Goal: Transaction & Acquisition: Purchase product/service

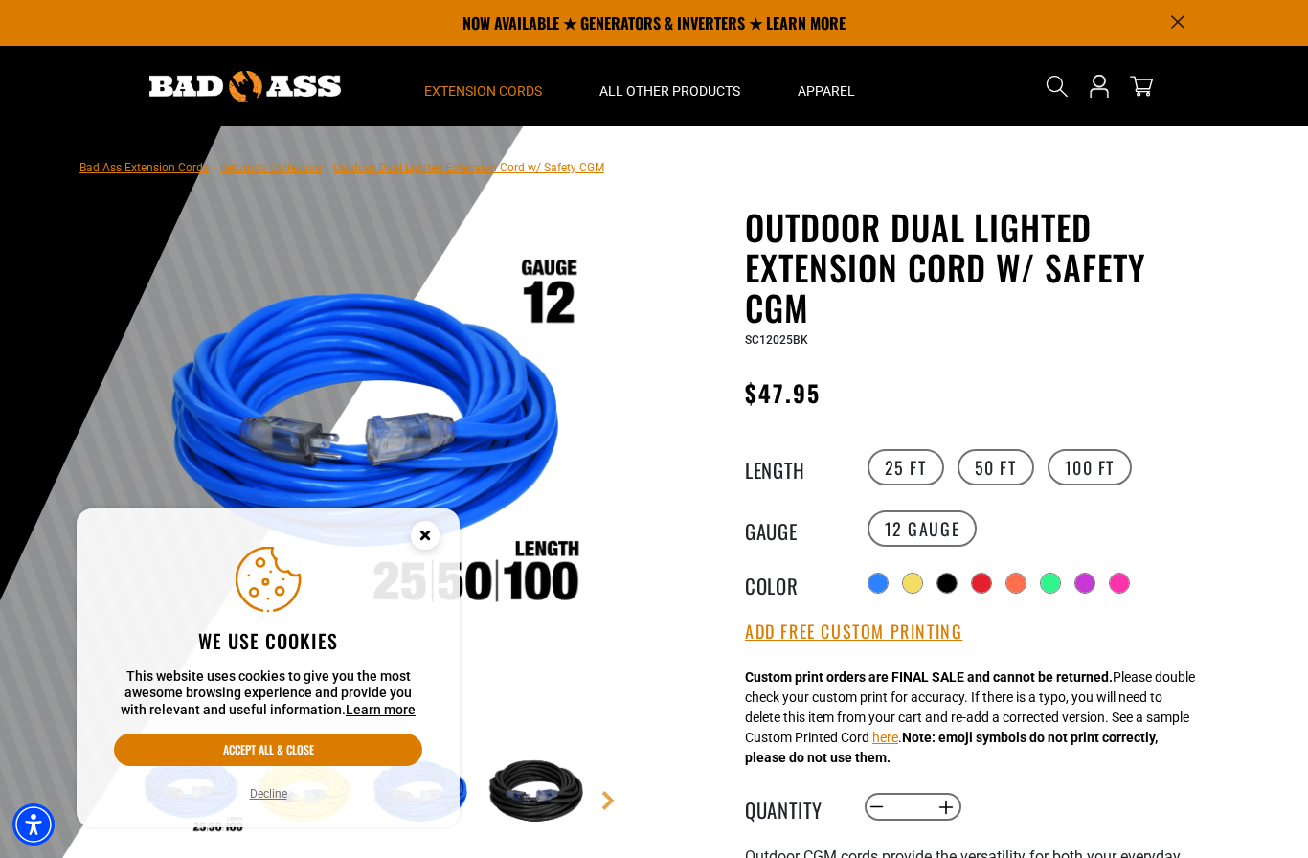
click at [511, 99] on span "Extension Cords" at bounding box center [483, 90] width 118 height 17
click at [489, 94] on span "Extension Cords" at bounding box center [483, 90] width 118 height 17
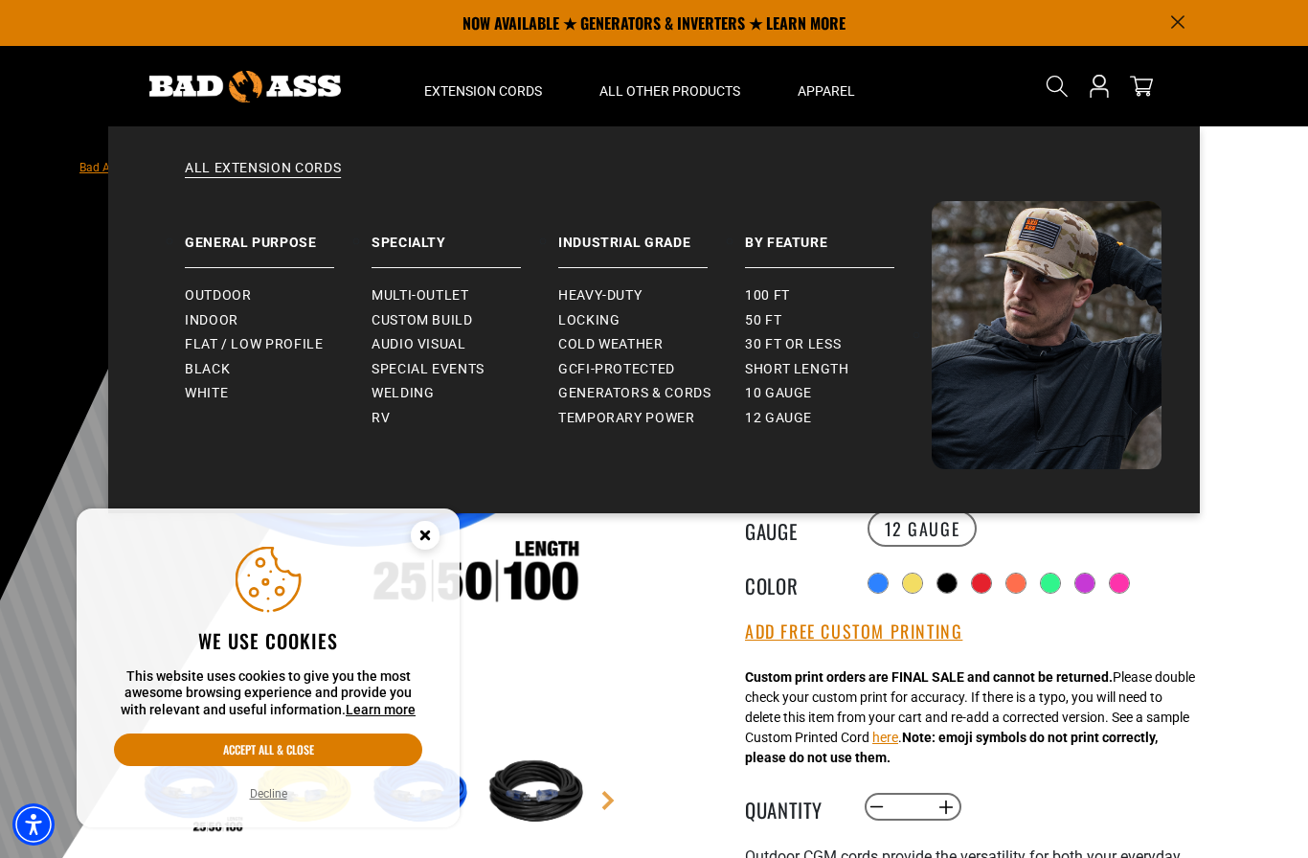
click at [214, 295] on span "Outdoor" at bounding box center [218, 295] width 66 height 17
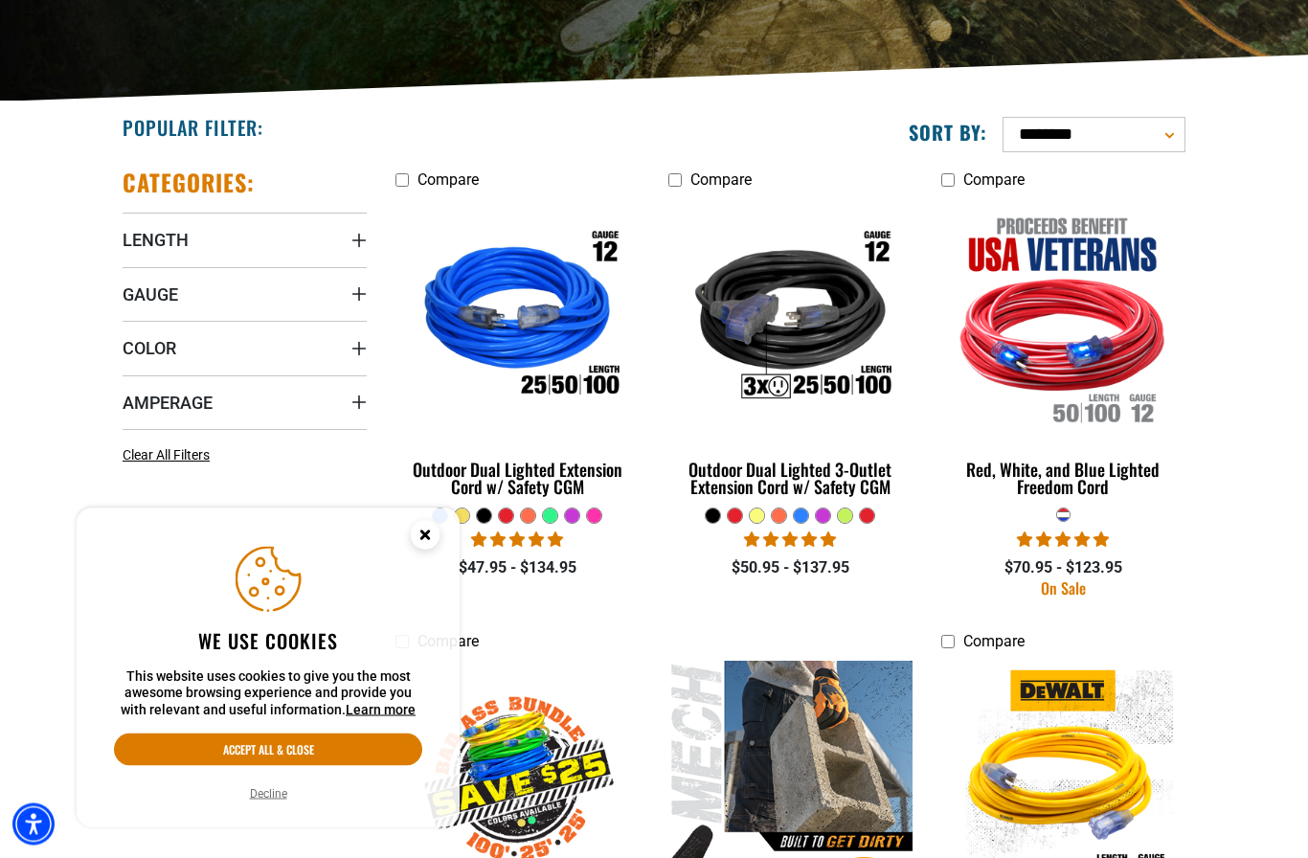
scroll to position [384, 0]
click at [331, 766] on button "Accept all & close" at bounding box center [268, 749] width 308 height 33
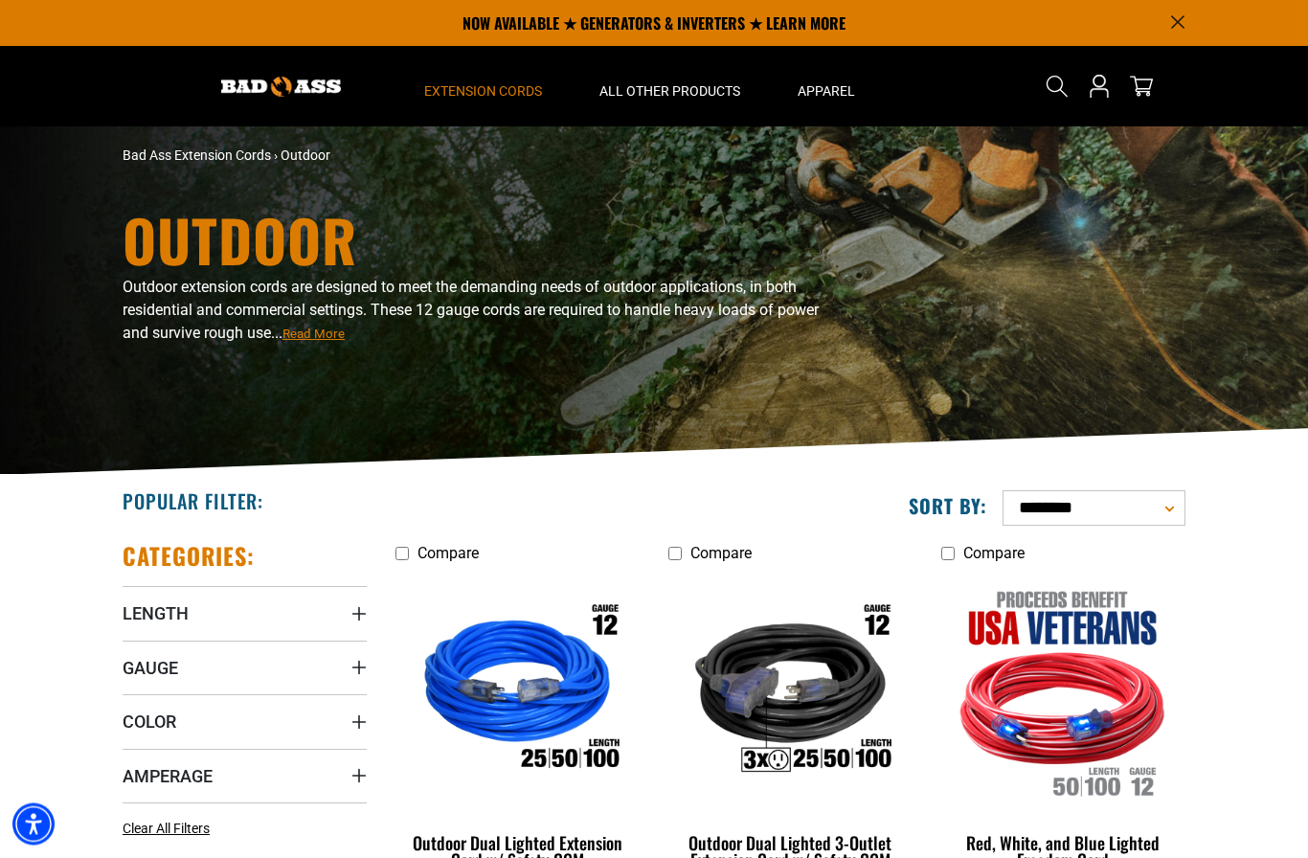
scroll to position [0, 0]
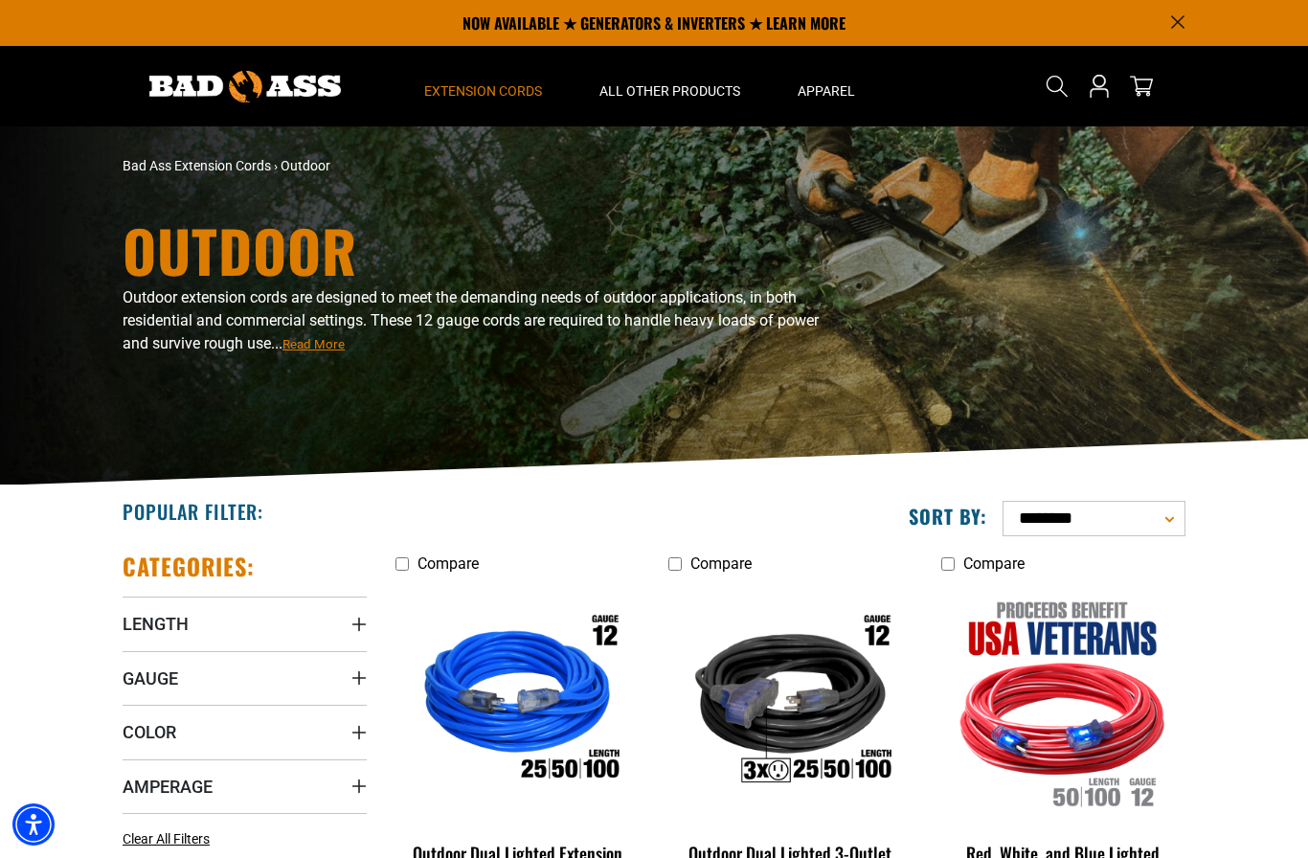
click at [227, 631] on summary "Length" at bounding box center [245, 623] width 244 height 54
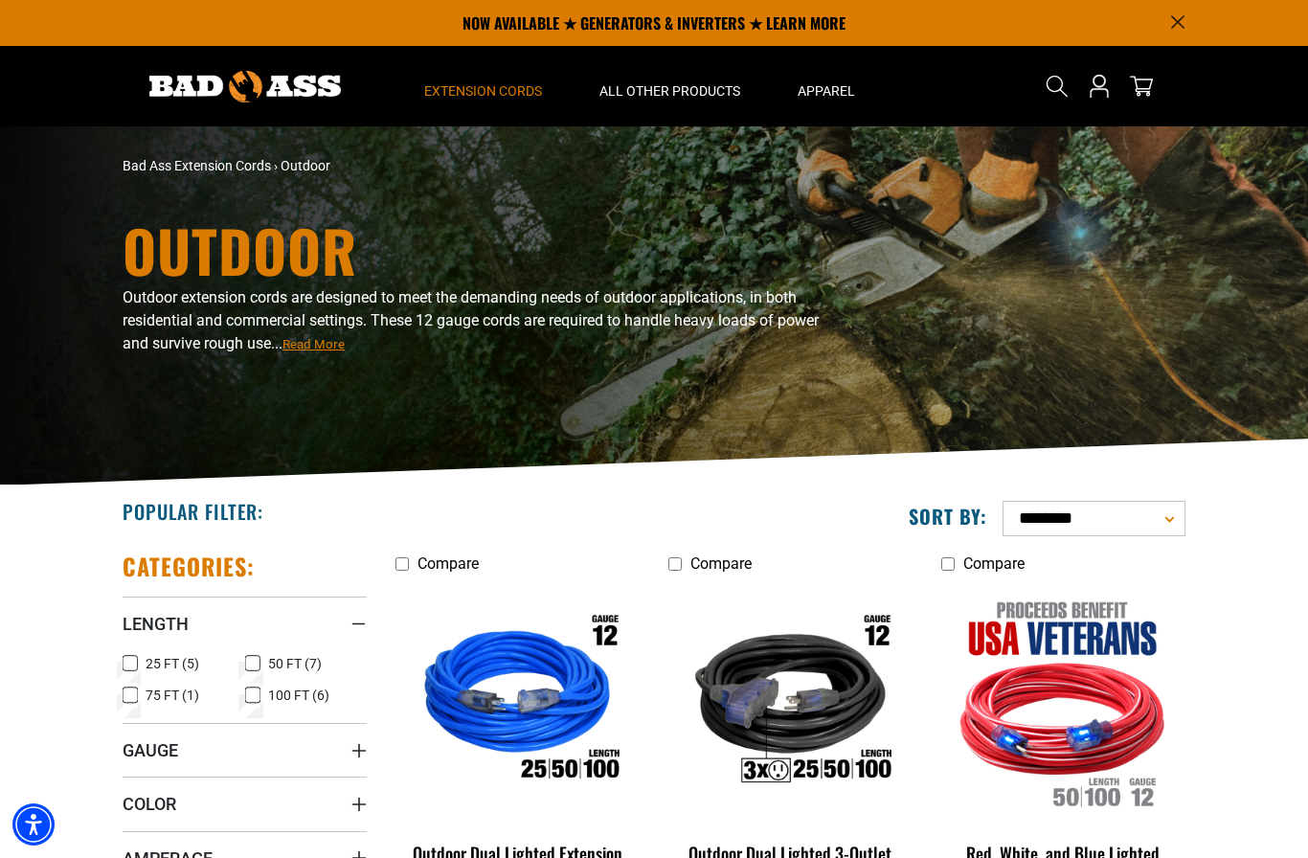
click at [139, 660] on label "25 FT (5) 25 FT (5 products)" at bounding box center [184, 663] width 123 height 25
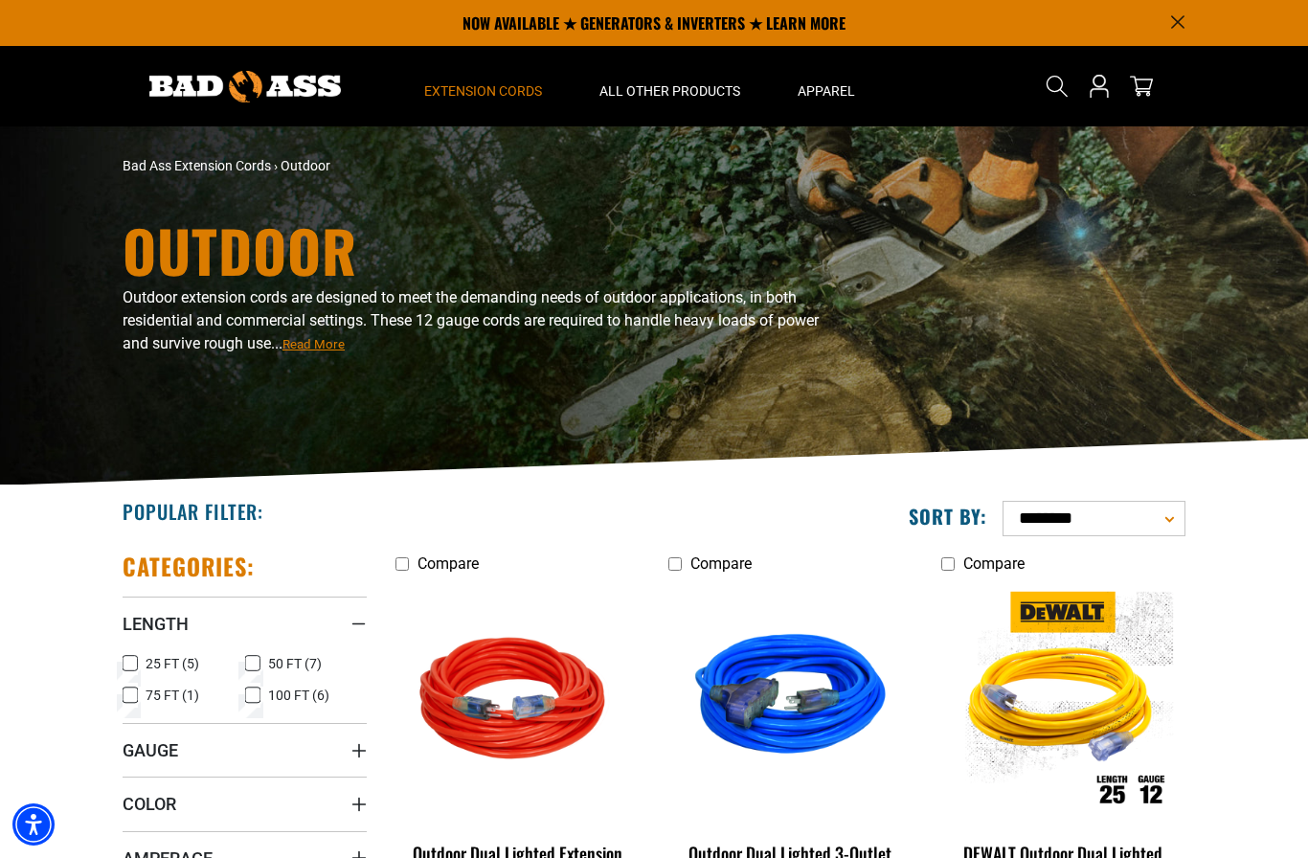
click at [761, 552] on label "Compare" at bounding box center [790, 562] width 244 height 23
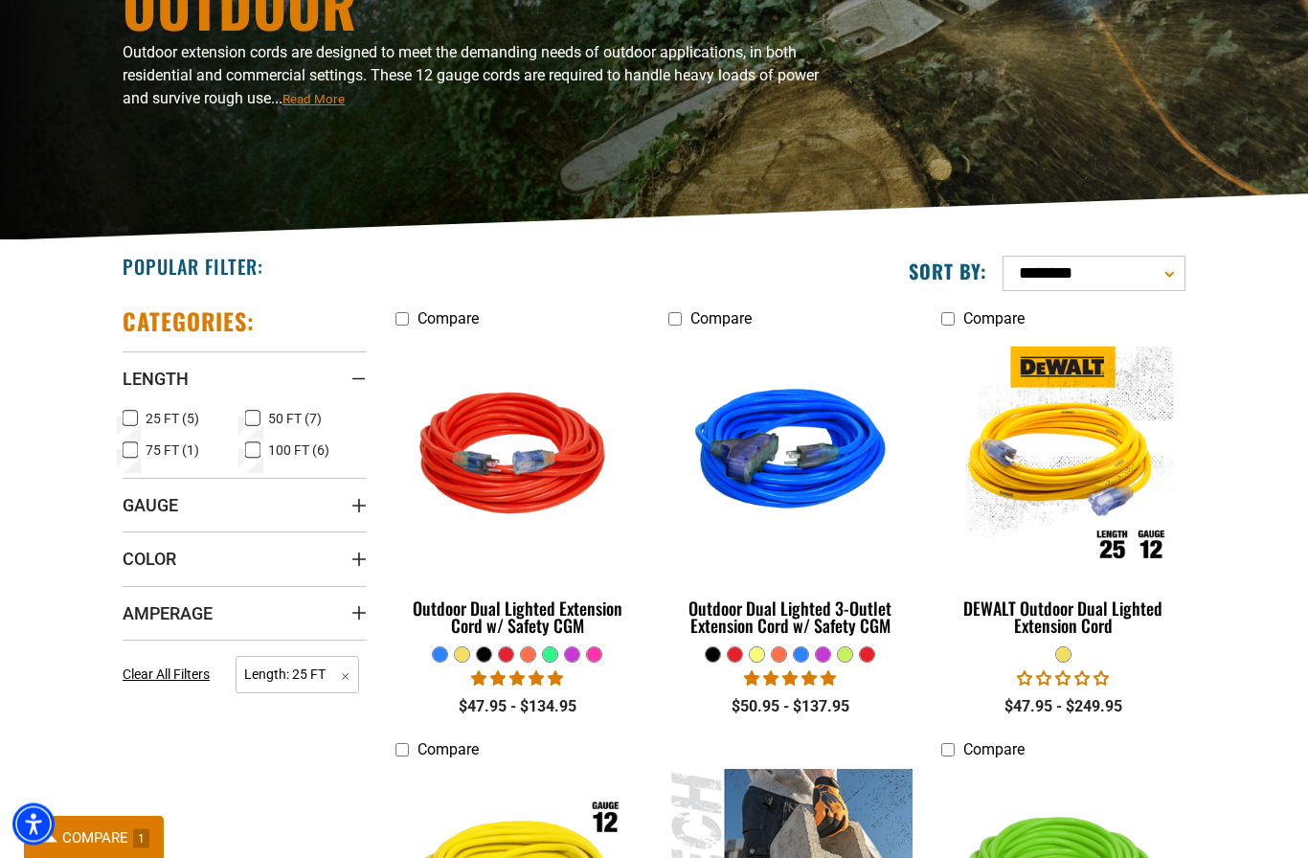
scroll to position [300, 0]
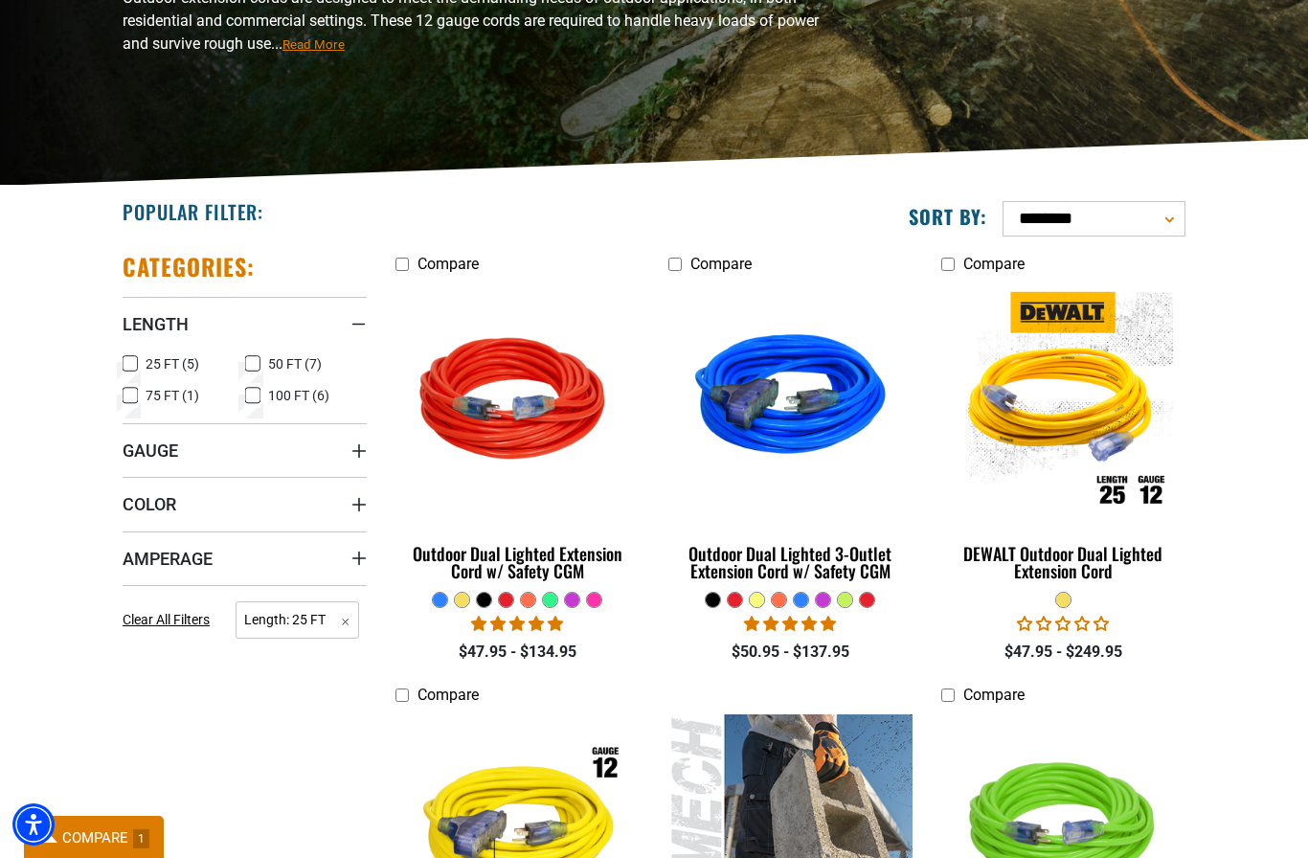
click at [1201, 792] on section "**********" at bounding box center [654, 677] width 1308 height 982
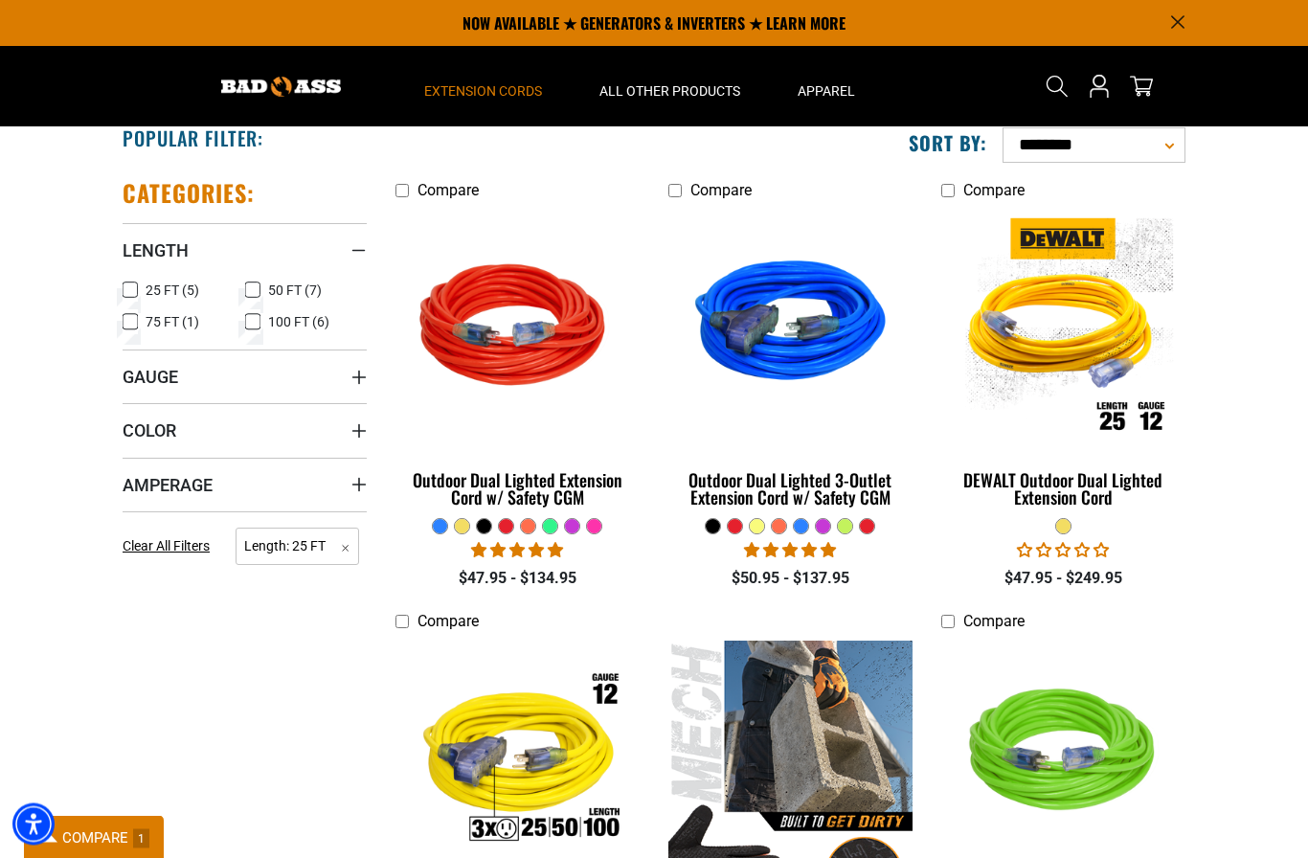
scroll to position [373, 0]
click at [529, 348] on img at bounding box center [517, 328] width 241 height 220
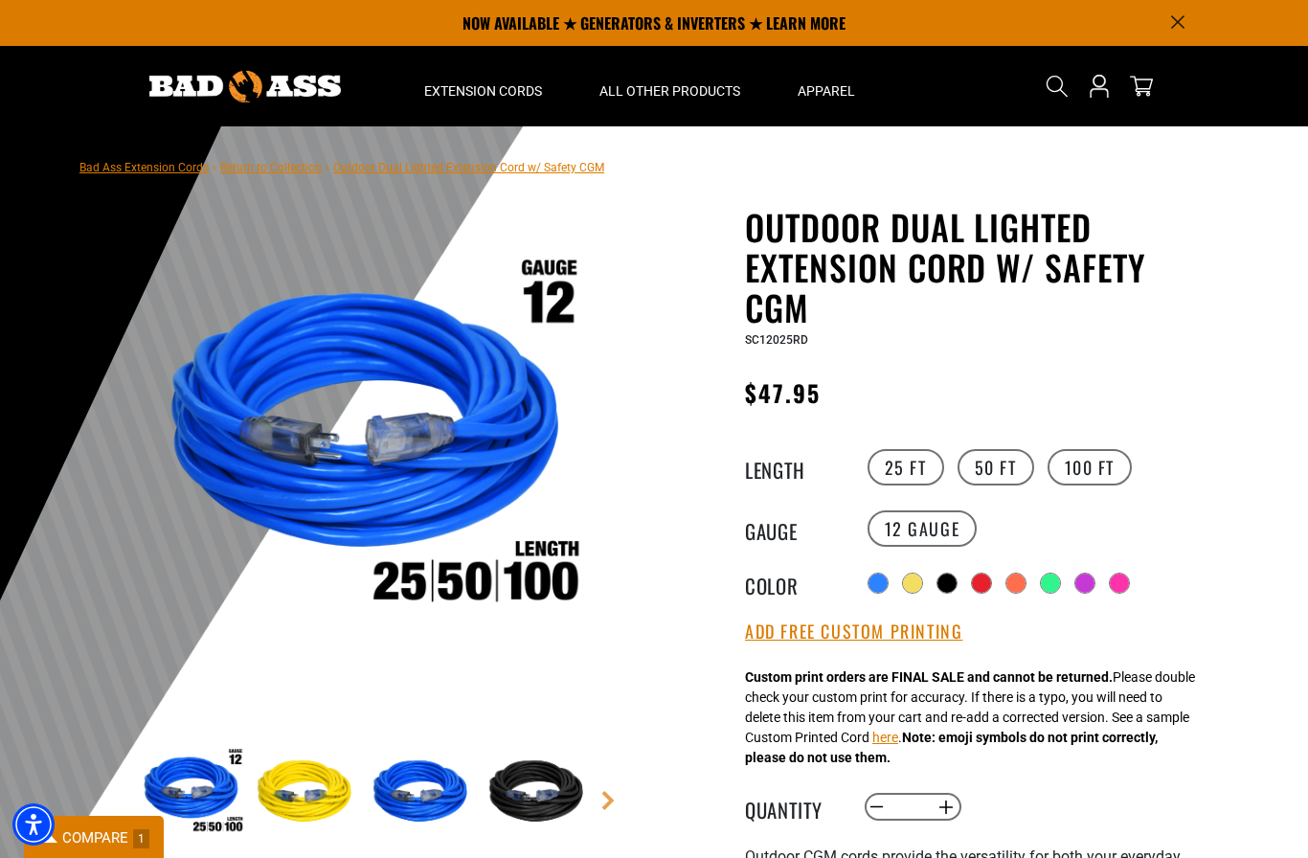
click at [952, 574] on div at bounding box center [946, 582] width 19 height 19
